Goal: Transaction & Acquisition: Subscribe to service/newsletter

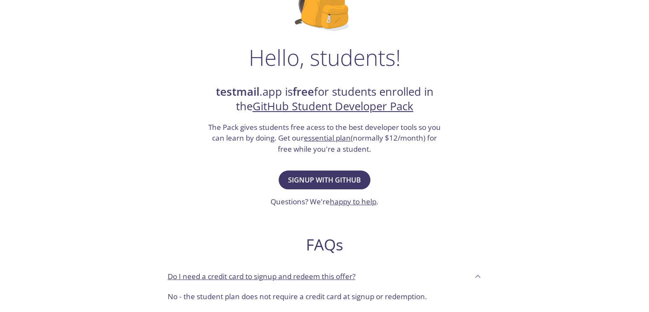
scroll to position [102, 0]
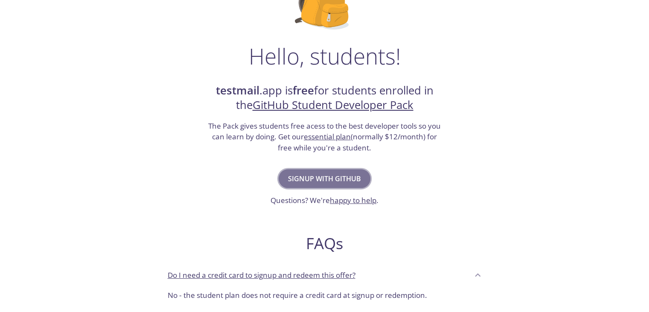
click at [335, 180] on span "Signup with GitHub" at bounding box center [324, 178] width 73 height 12
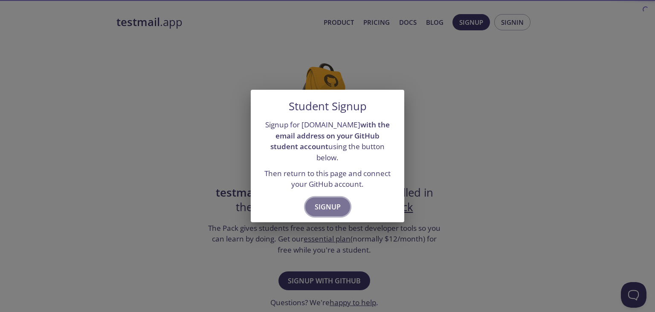
click at [332, 201] on span "Signup" at bounding box center [328, 207] width 26 height 12
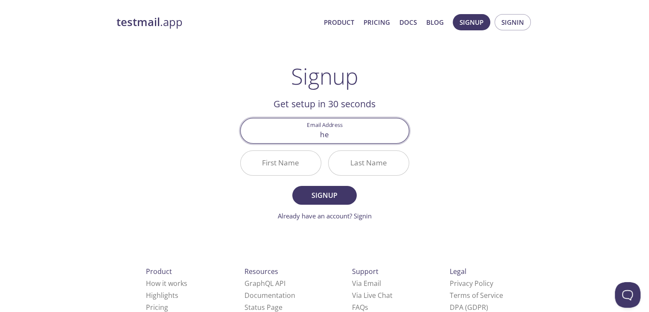
type input "[EMAIL_ADDRESS][DOMAIN_NAME]"
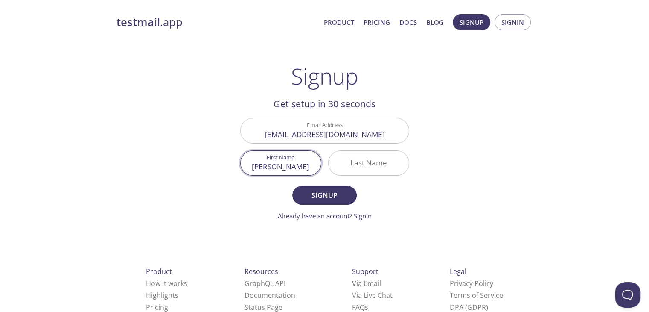
type input "[PERSON_NAME]"
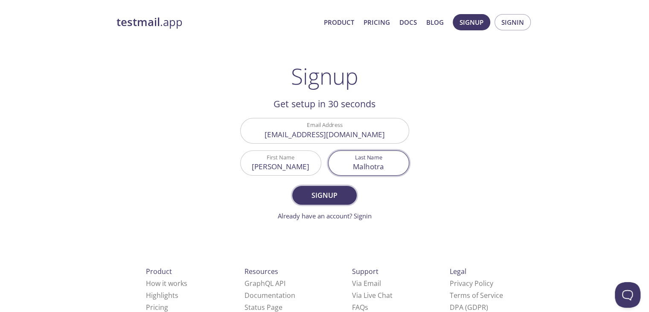
type input "Malhotra"
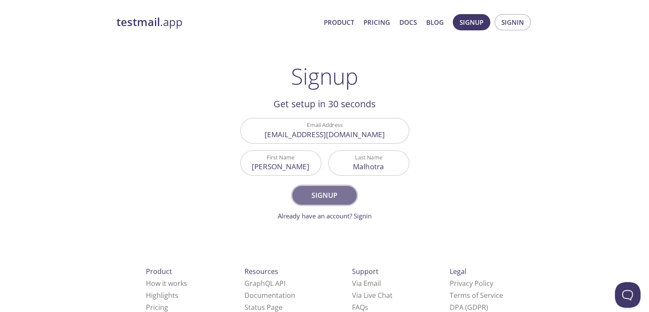
click at [343, 198] on span "Signup" at bounding box center [324, 195] width 45 height 12
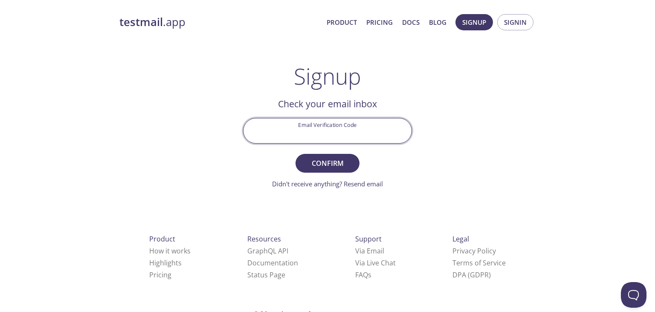
click at [298, 139] on input "Email Verification Code" at bounding box center [328, 130] width 168 height 24
paste input "7LXAFM3"
type input "7LXAFM3"
click at [343, 175] on form "Email Verification Code 7LXAFM3 Confirm Didn't receive anything? Resend email" at bounding box center [327, 153] width 169 height 70
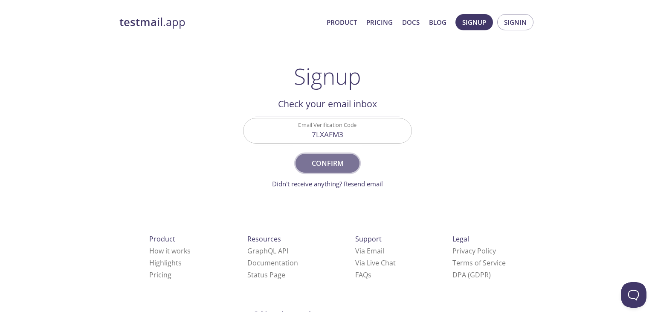
click at [329, 160] on span "Confirm" at bounding box center [327, 163] width 45 height 12
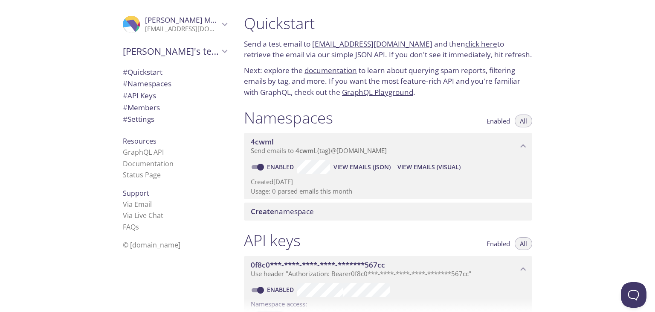
drag, startPoint x: 277, startPoint y: 29, endPoint x: 326, endPoint y: 37, distance: 50.2
click at [326, 37] on div "Quickstart Send a test email to [EMAIL_ADDRESS][DOMAIN_NAME] and then click her…" at bounding box center [388, 56] width 302 height 94
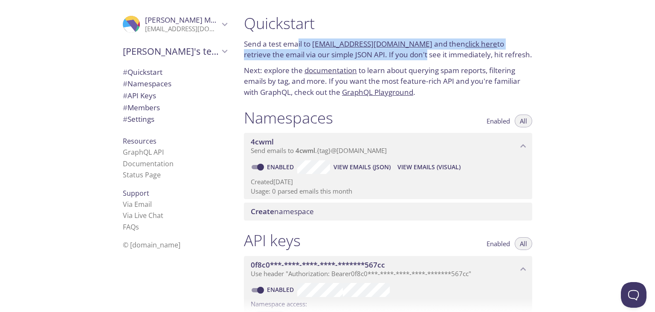
drag, startPoint x: 298, startPoint y: 41, endPoint x: 398, endPoint y: 57, distance: 100.7
click at [398, 57] on p "Send a test email to [EMAIL_ADDRESS][DOMAIN_NAME] and then click here to retrie…" at bounding box center [388, 49] width 288 height 22
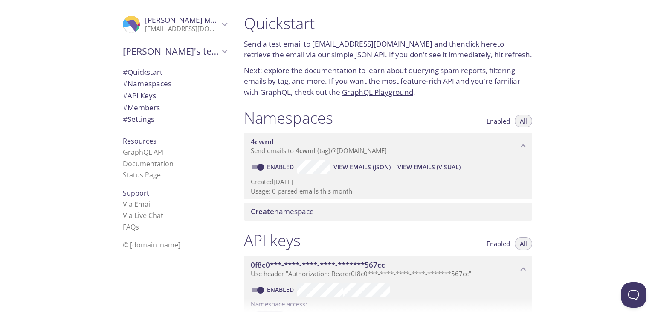
click at [404, 58] on p "Send a test email to [EMAIL_ADDRESS][DOMAIN_NAME] and then click here to retrie…" at bounding box center [388, 49] width 288 height 22
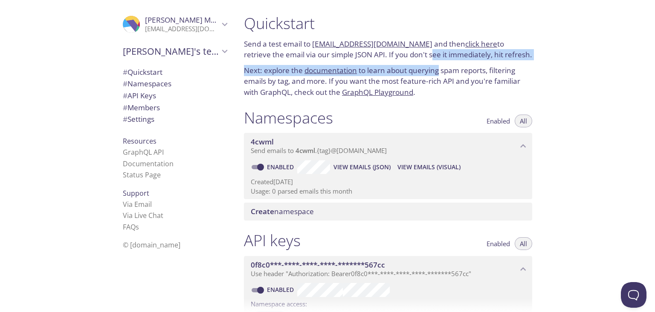
drag, startPoint x: 404, startPoint y: 58, endPoint x: 425, endPoint y: 65, distance: 22.8
click at [425, 65] on div "Quickstart Send a test email to [EMAIL_ADDRESS][DOMAIN_NAME] and then click her…" at bounding box center [388, 56] width 302 height 94
click at [425, 65] on p "Next: explore the documentation to learn about querying spam reports, filtering…" at bounding box center [388, 81] width 288 height 33
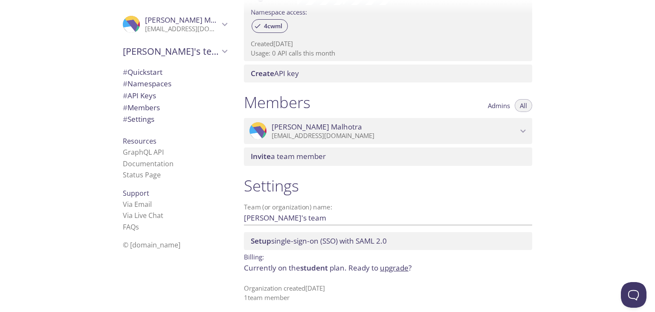
scroll to position [295, 0]
